Goal: Navigation & Orientation: Find specific page/section

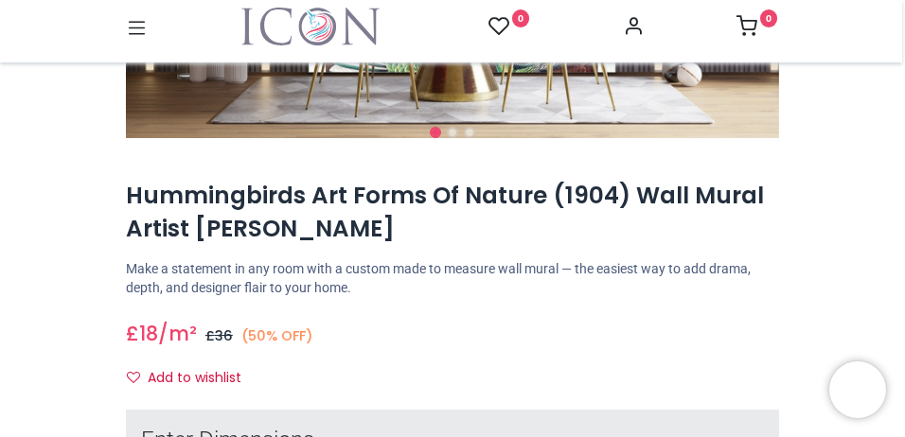
scroll to position [331, 0]
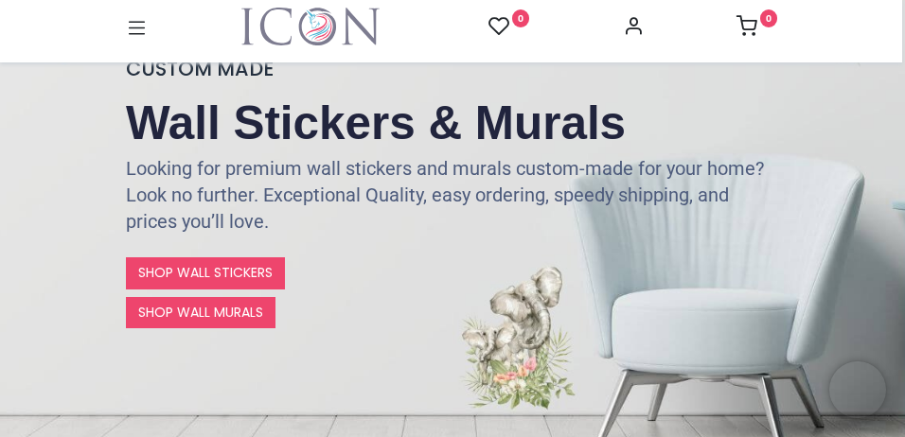
scroll to position [331, 0]
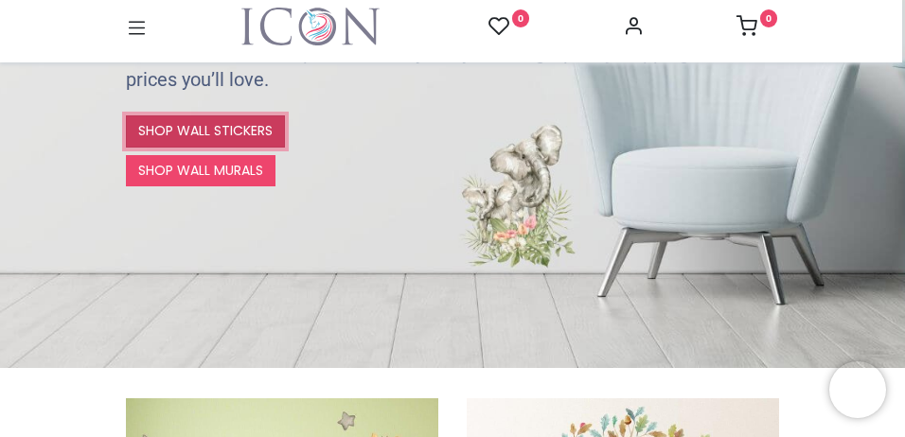
click at [239, 139] on link "SHOP WALL STICKERS" at bounding box center [205, 132] width 159 height 32
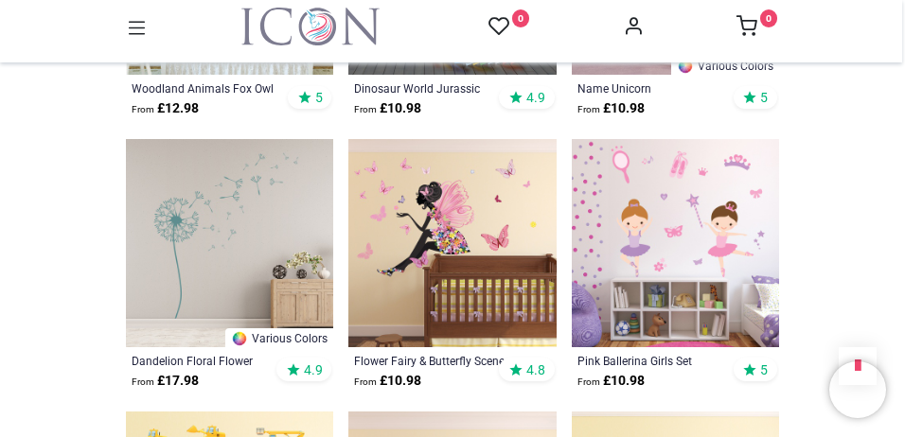
scroll to position [1326, 0]
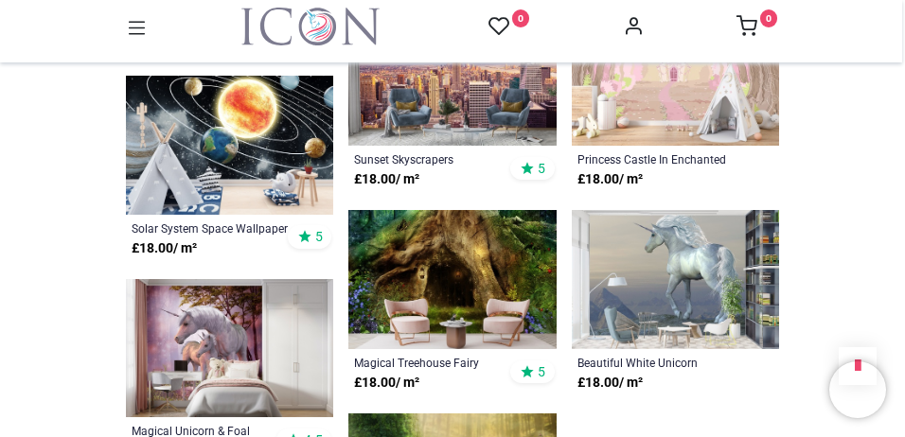
scroll to position [4119, 0]
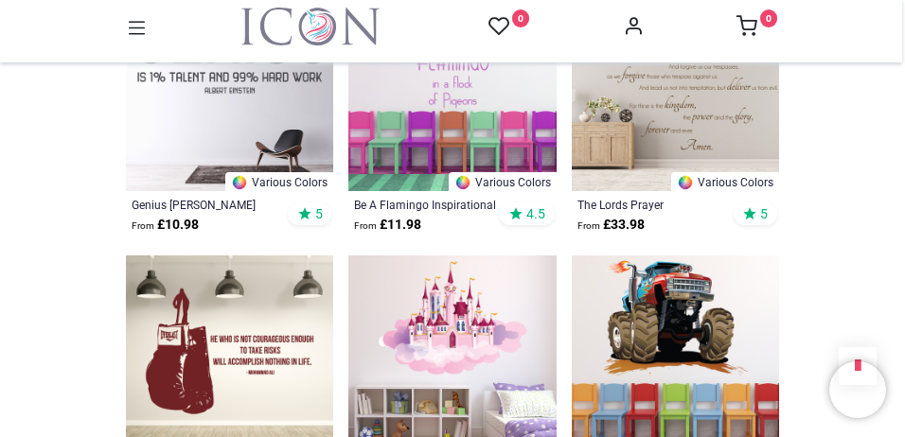
scroll to position [5350, 0]
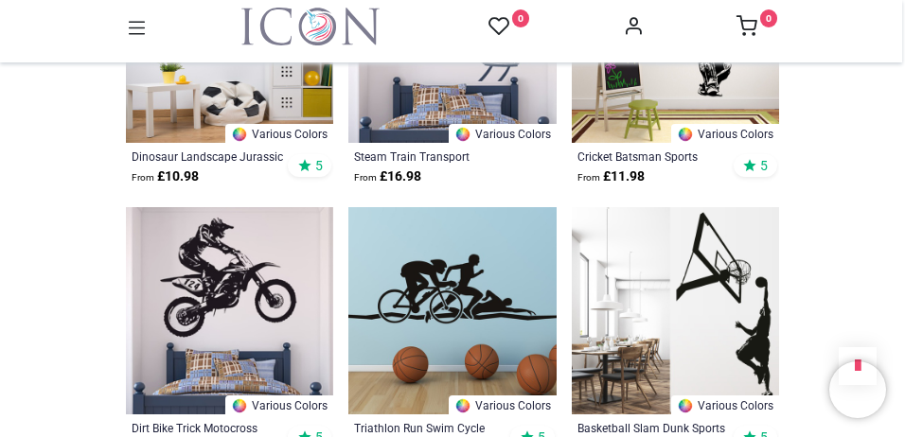
scroll to position [8238, 0]
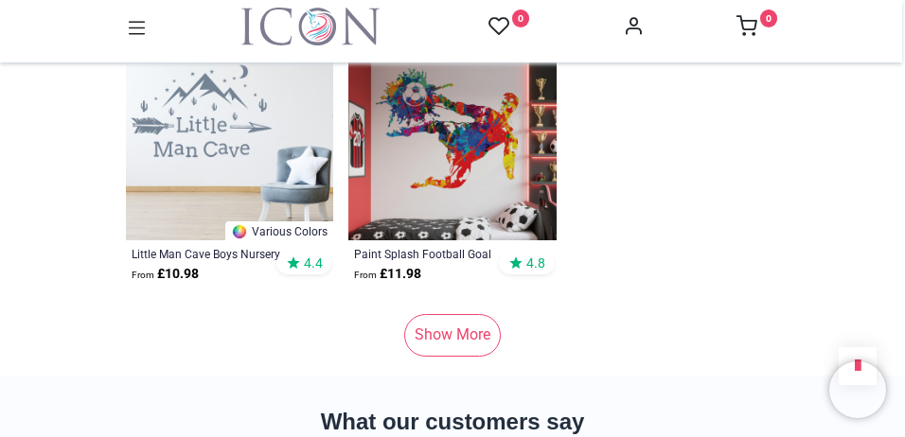
scroll to position [11836, 0]
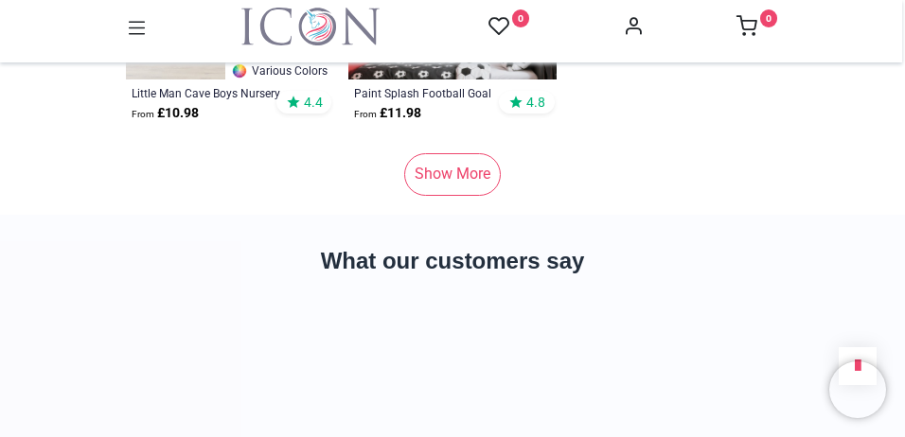
click at [481, 153] on link "Show More" at bounding box center [452, 174] width 97 height 42
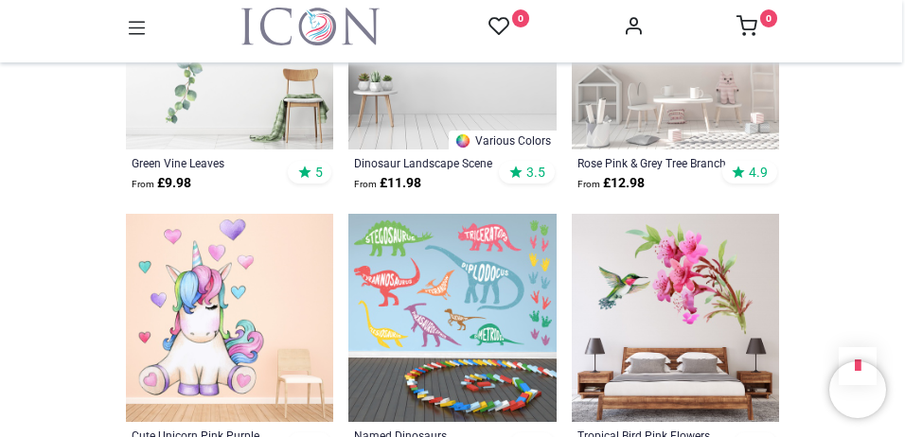
scroll to position [13635, 0]
